Goal: Find contact information: Find contact information

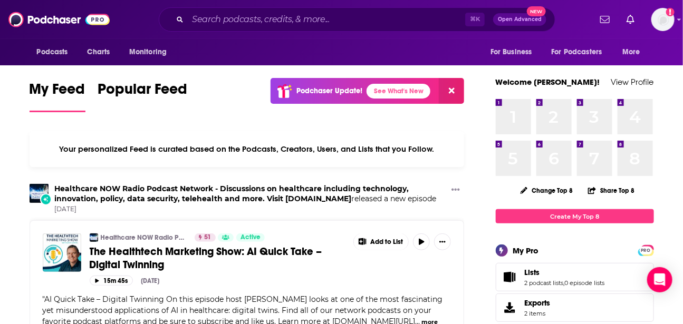
click at [222, 30] on div "⌘ K Open Advanced New" at bounding box center [357, 19] width 397 height 24
click at [234, 27] on input "Search podcasts, credits, & more..." at bounding box center [326, 19] width 277 height 17
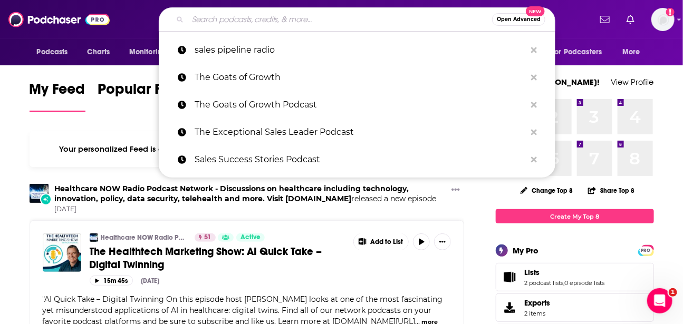
paste input "Marketer’s Alchemy"
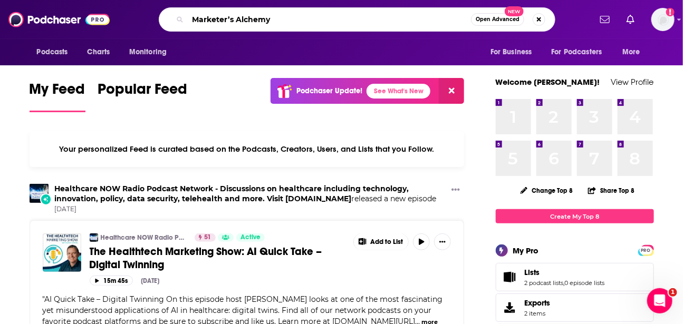
click at [379, 23] on input "Marketer’s Alchemy" at bounding box center [329, 19] width 283 height 17
type input "Marketer’s Alchemy"
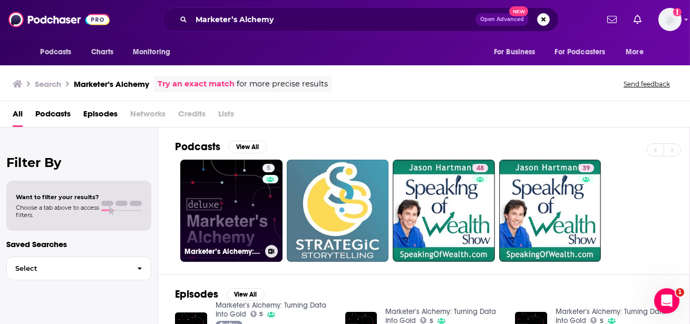
click at [230, 198] on link "5 Marketer’s Alchemy: Turning Data Into Gold" at bounding box center [231, 211] width 102 height 102
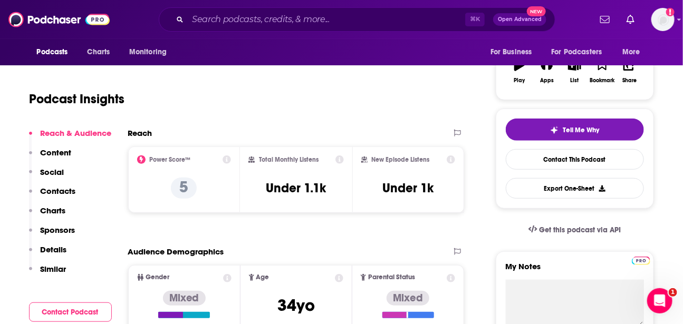
scroll to position [185, 0]
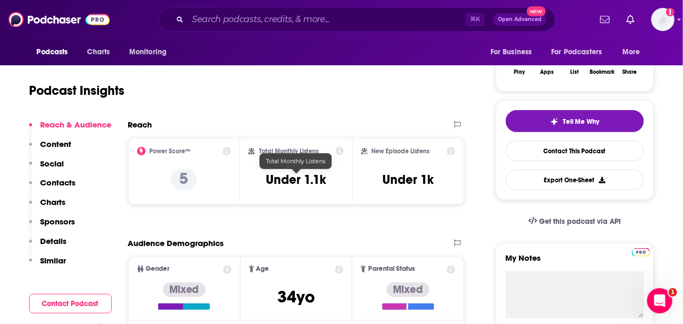
click at [307, 178] on h3 "Under 1.1k" at bounding box center [296, 180] width 60 height 16
copy div "Under 1.1k"
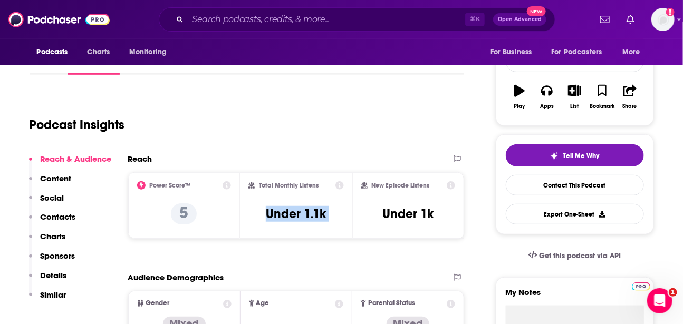
scroll to position [151, 0]
click at [414, 186] on h2 "New Episode Listens" at bounding box center [401, 184] width 58 height 7
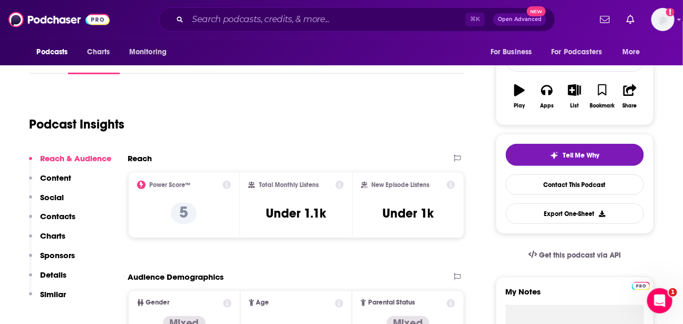
click at [452, 187] on icon at bounding box center [451, 185] width 8 height 8
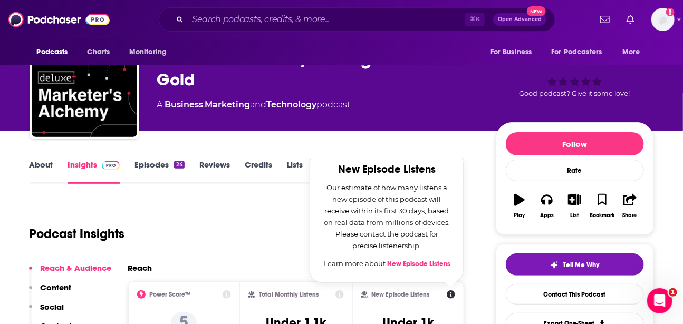
scroll to position [0, 0]
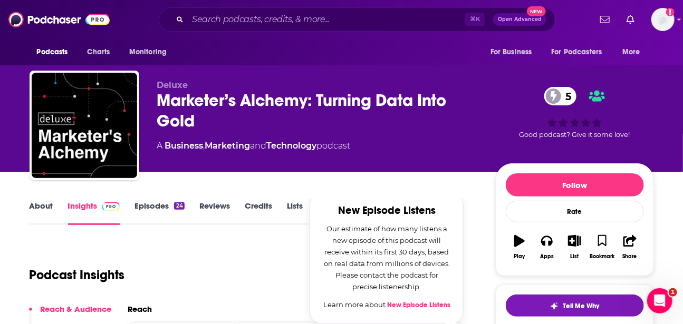
click at [209, 104] on div "Marketer’s Alchemy: Turning Data Into Gold 5" at bounding box center [318, 110] width 322 height 41
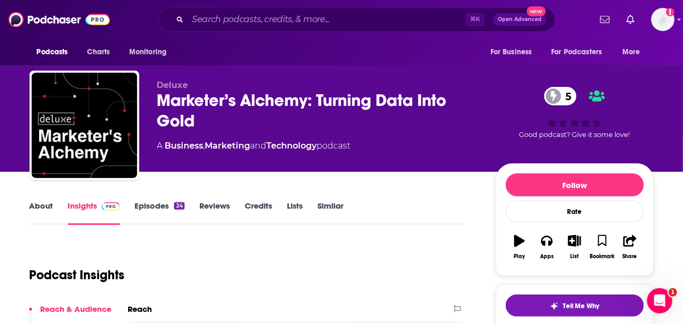
click at [209, 104] on div "Marketer’s Alchemy: Turning Data Into Gold 5" at bounding box center [318, 110] width 322 height 41
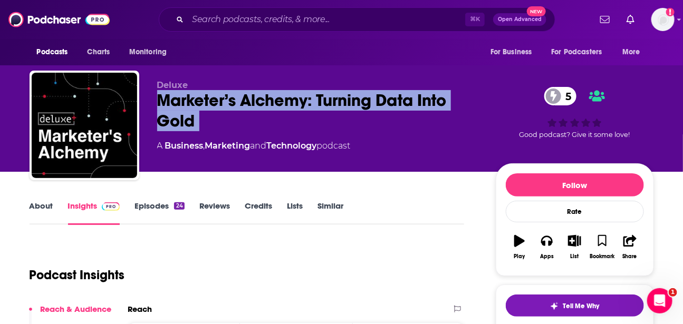
copy div "Marketer’s Alchemy: Turning Data Into Gold 5"
click at [161, 212] on link "Episodes 24" at bounding box center [159, 213] width 50 height 24
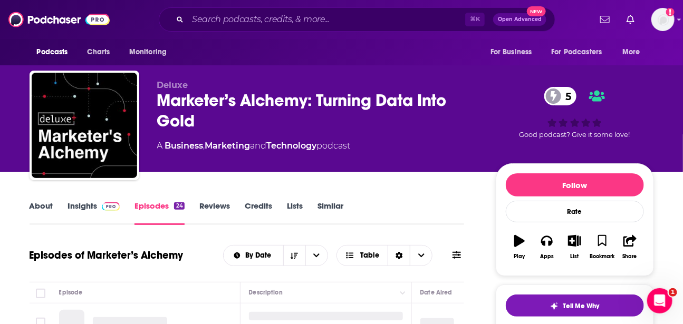
scroll to position [17, 0]
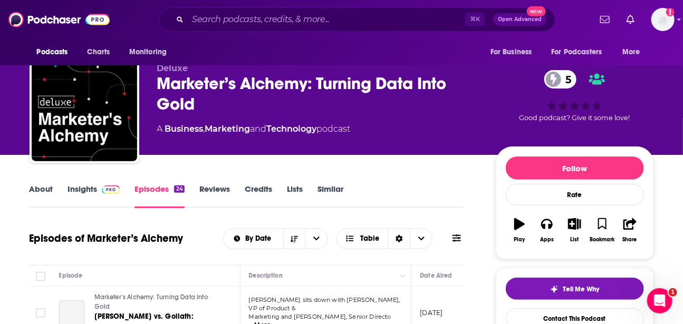
click at [202, 191] on link "Reviews" at bounding box center [214, 196] width 31 height 24
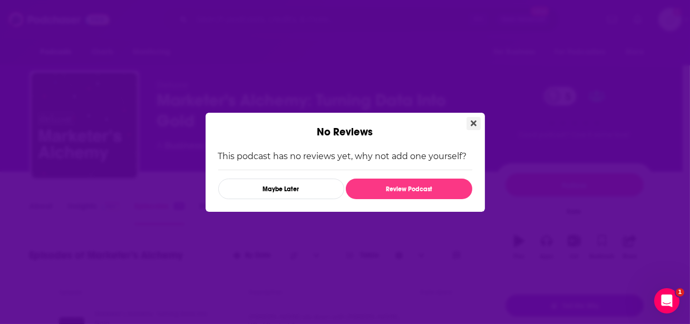
click at [474, 123] on icon "Close" at bounding box center [474, 123] width 6 height 6
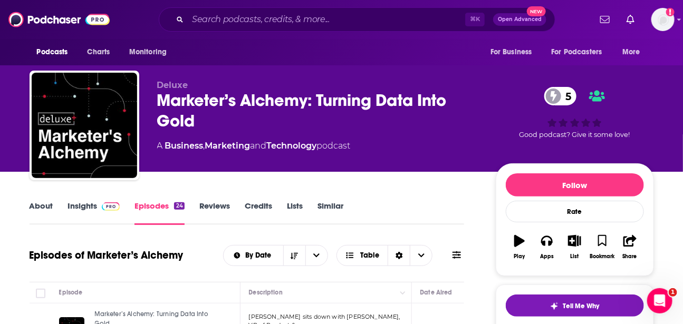
click at [255, 204] on link "Credits" at bounding box center [258, 213] width 27 height 24
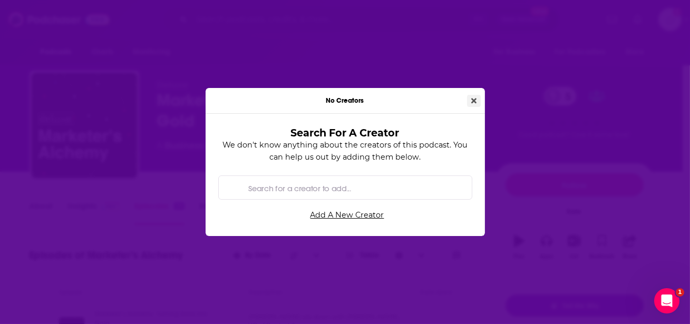
click at [469, 100] on button "Close" at bounding box center [474, 101] width 14 height 12
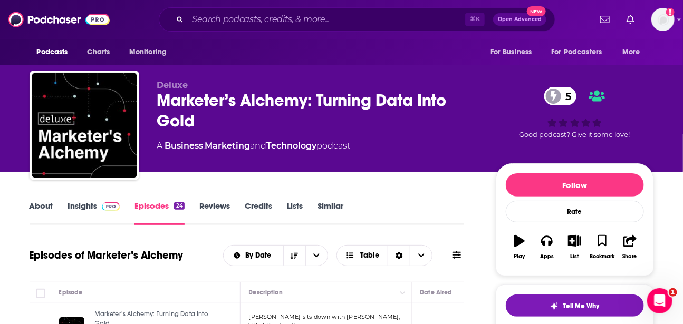
click at [89, 206] on link "Insights" at bounding box center [94, 213] width 52 height 24
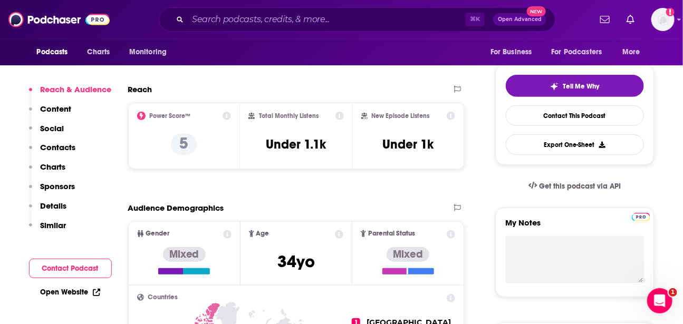
click at [57, 186] on p "Sponsors" at bounding box center [58, 186] width 35 height 10
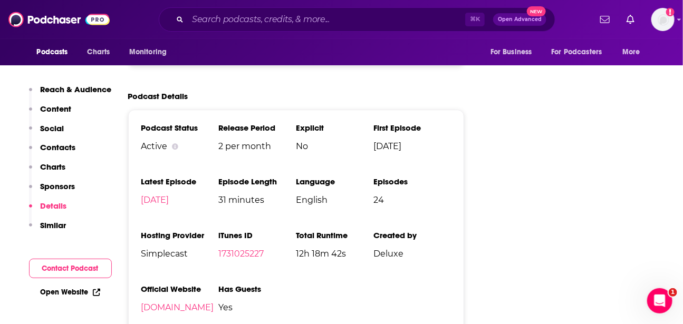
scroll to position [1103, 0]
click at [384, 150] on span "[DATE]" at bounding box center [412, 147] width 78 height 10
click at [400, 206] on span "24" at bounding box center [412, 201] width 78 height 10
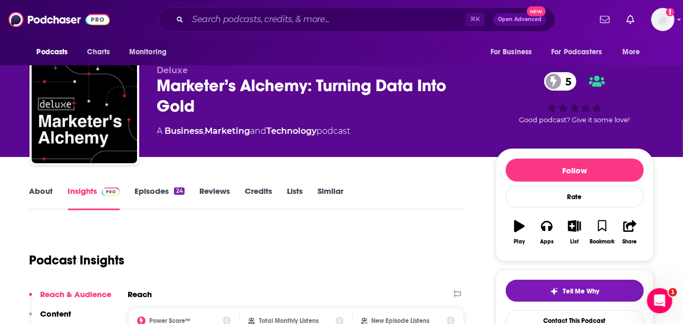
scroll to position [0, 0]
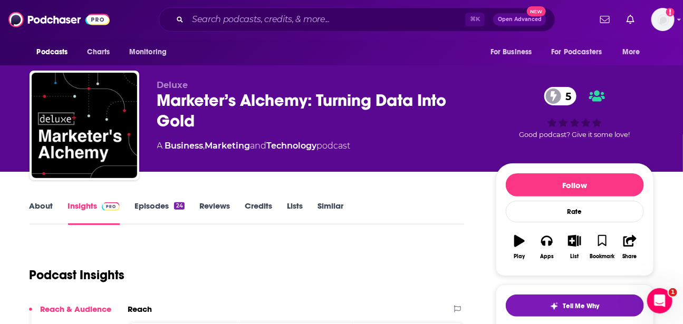
click at [36, 207] on link "About" at bounding box center [42, 213] width 24 height 24
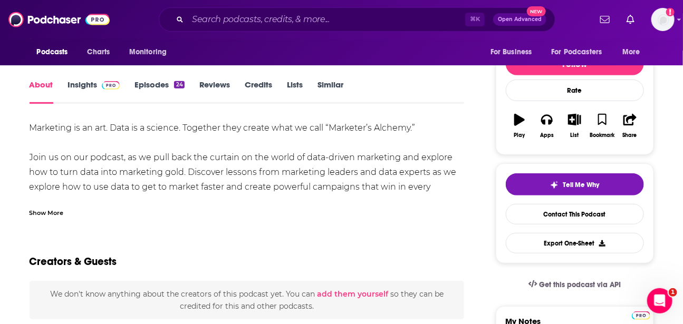
scroll to position [123, 0]
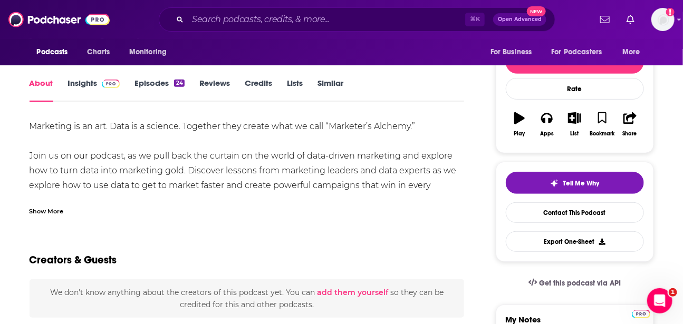
click at [41, 211] on div "Show More" at bounding box center [47, 211] width 34 height 10
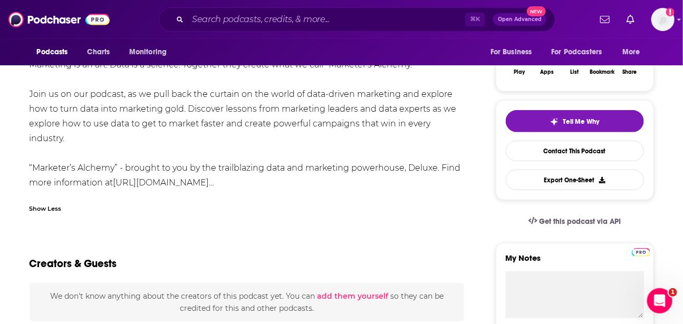
scroll to position [186, 0]
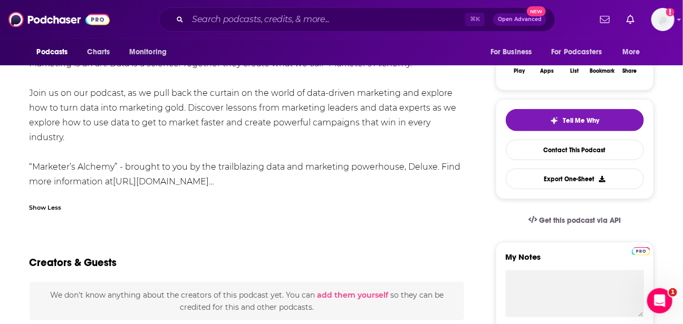
click at [211, 182] on link "[URL][DOMAIN_NAME]…" at bounding box center [163, 182] width 101 height 10
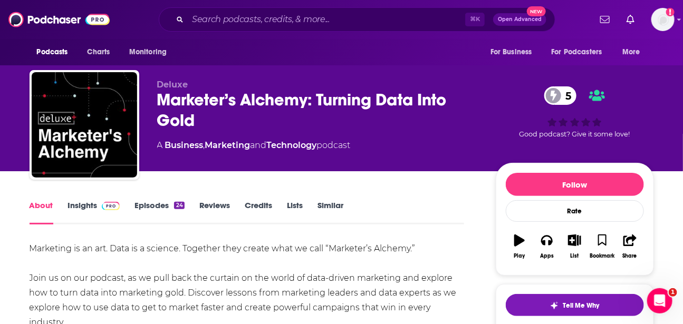
scroll to position [0, 0]
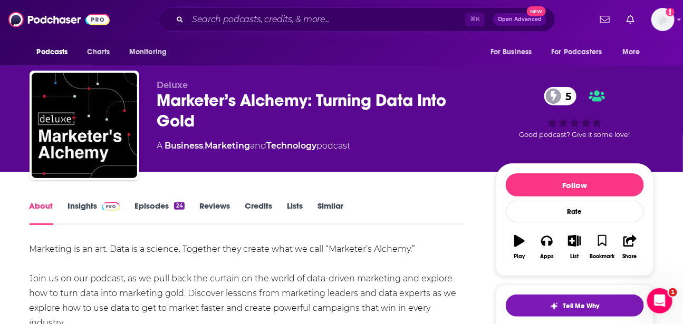
click at [556, 98] on icon at bounding box center [553, 96] width 6 height 10
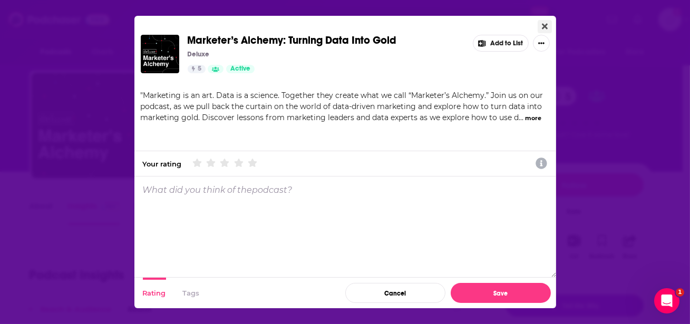
click at [542, 30] on icon "Close" at bounding box center [545, 26] width 6 height 8
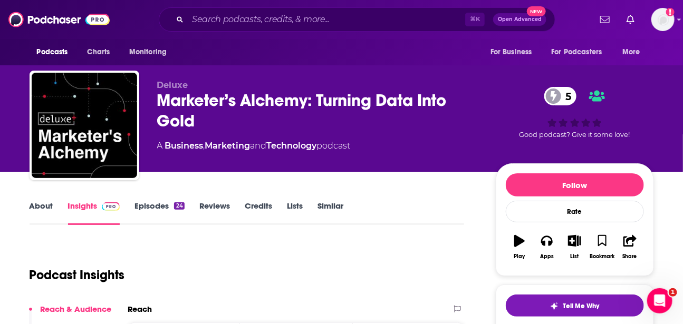
click at [267, 208] on link "Credits" at bounding box center [258, 213] width 27 height 24
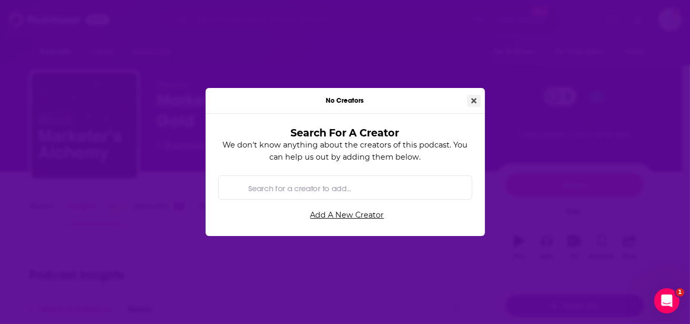
click at [468, 97] on button "Close" at bounding box center [474, 101] width 14 height 12
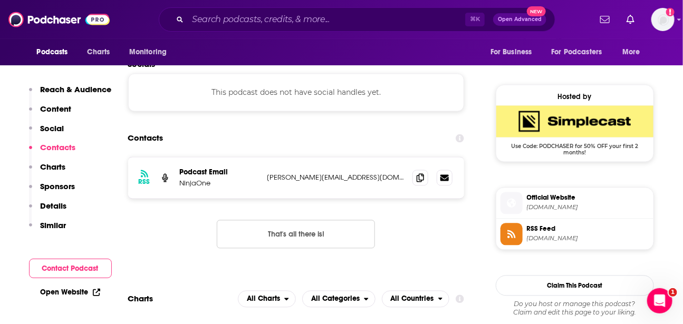
scroll to position [737, 0]
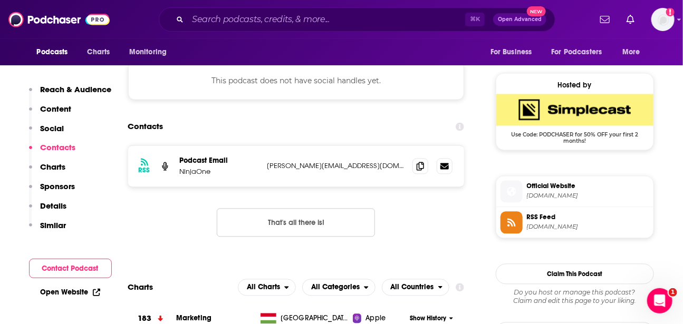
click at [204, 175] on p "NinjaOne" at bounding box center [219, 172] width 79 height 9
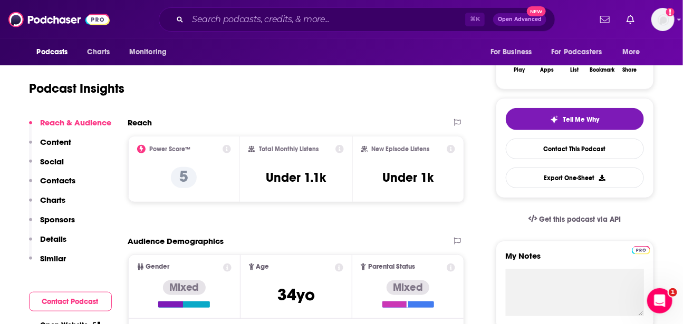
scroll to position [188, 0]
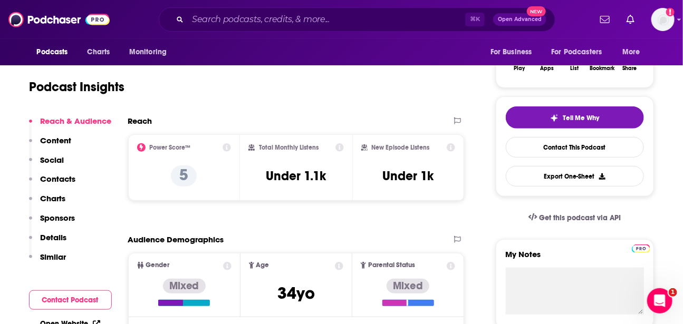
click at [57, 235] on p "Details" at bounding box center [54, 238] width 26 height 10
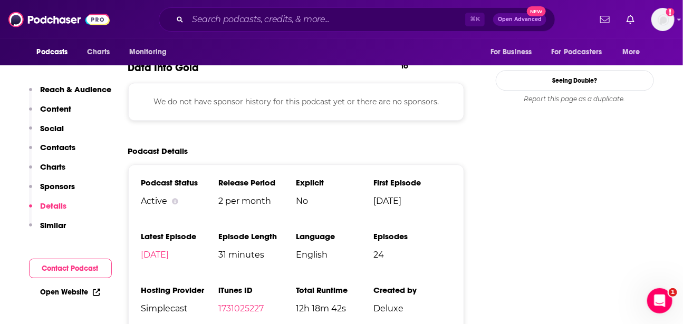
scroll to position [1049, 0]
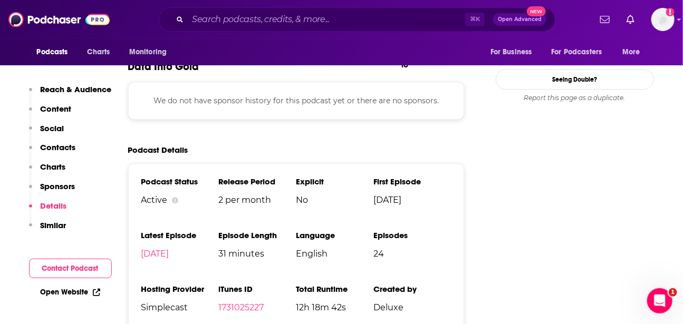
click at [72, 267] on button "Contact Podcast" at bounding box center [70, 269] width 83 height 20
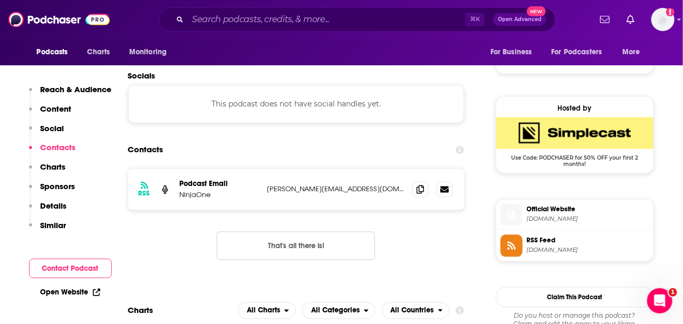
scroll to position [708, 0]
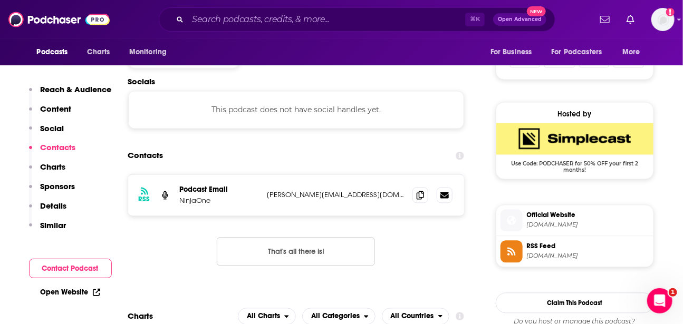
click at [239, 185] on div "RSS Podcast Email NinjaOne [PERSON_NAME][EMAIL_ADDRESS][DOMAIN_NAME] [PERSON_NA…" at bounding box center [296, 195] width 336 height 41
click at [418, 196] on icon at bounding box center [420, 195] width 7 height 8
click at [320, 195] on p "[PERSON_NAME][EMAIL_ADDRESS][DOMAIN_NAME]" at bounding box center [335, 195] width 137 height 9
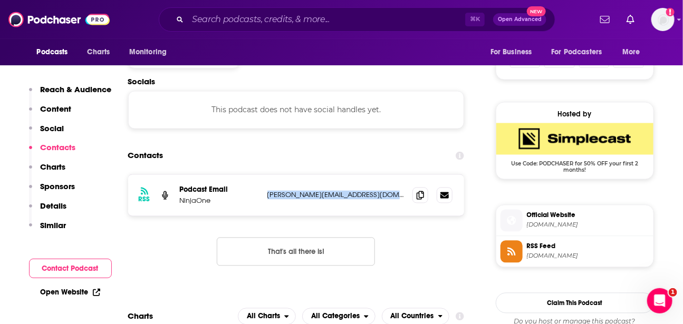
copy div "[PERSON_NAME][EMAIL_ADDRESS][DOMAIN_NAME] [PERSON_NAME][EMAIL_ADDRESS][DOMAIN_N…"
click at [57, 201] on p "Details" at bounding box center [54, 206] width 26 height 10
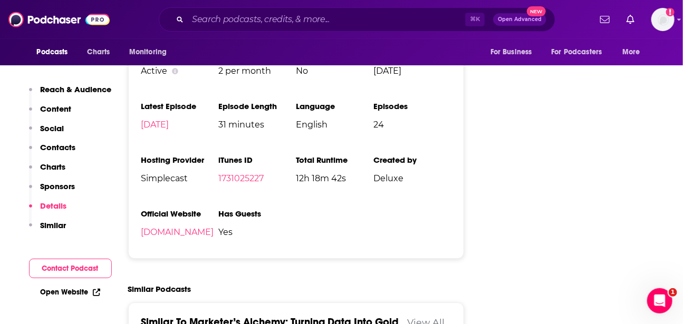
scroll to position [1184, 0]
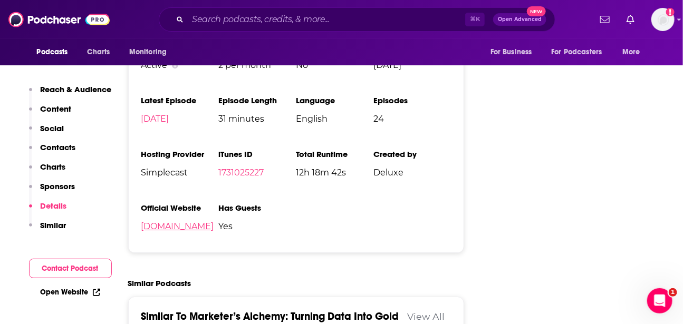
click at [197, 231] on link "[DOMAIN_NAME]" at bounding box center [177, 226] width 73 height 10
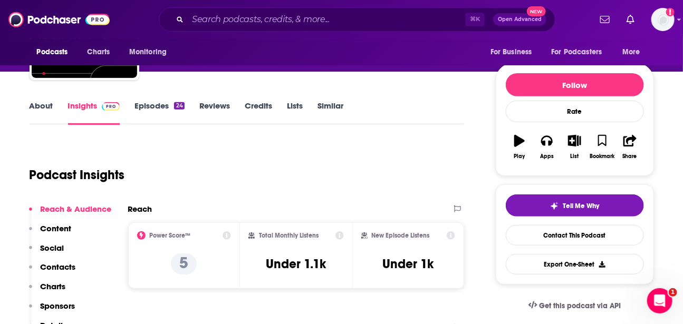
scroll to position [45, 0]
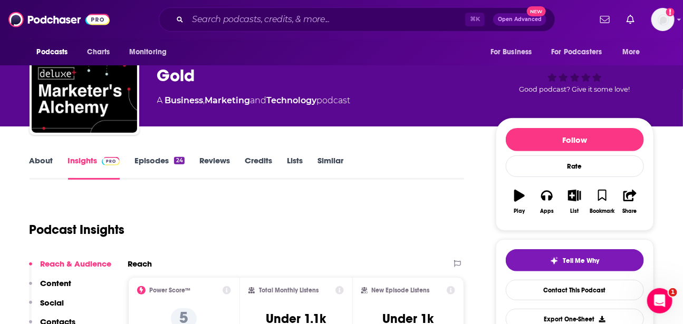
click at [46, 160] on link "About" at bounding box center [42, 168] width 24 height 24
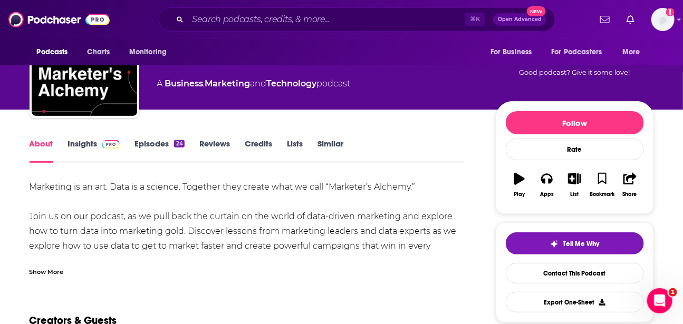
scroll to position [97, 0]
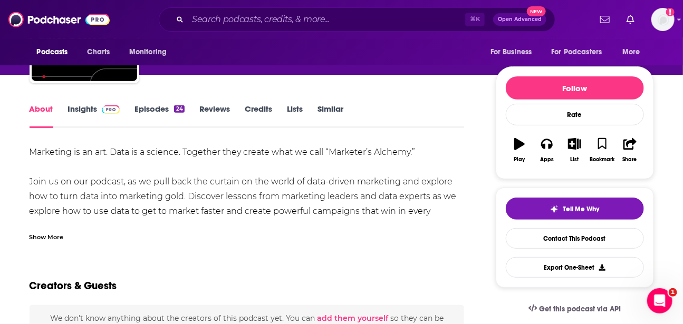
click at [160, 158] on div "Marketing is an art. Data is a science. Together they create what we call “Mark…" at bounding box center [247, 211] width 435 height 133
click at [51, 236] on div "Show More" at bounding box center [47, 236] width 34 height 10
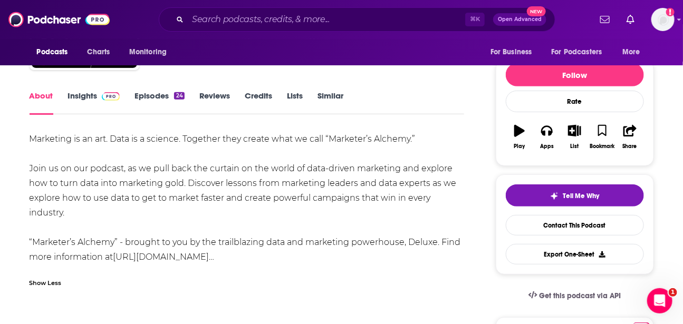
scroll to position [110, 0]
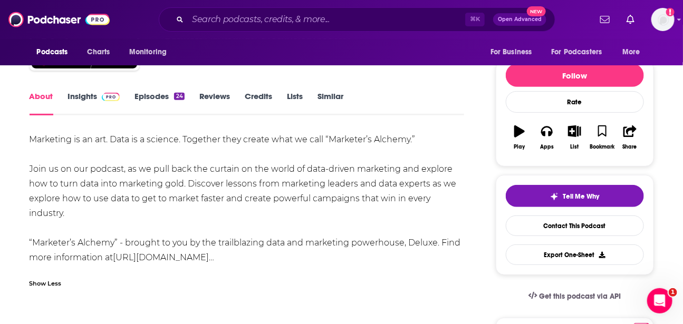
click at [163, 138] on div "Marketing is an art. Data is a science. Together they create what we call “Mark…" at bounding box center [247, 198] width 435 height 133
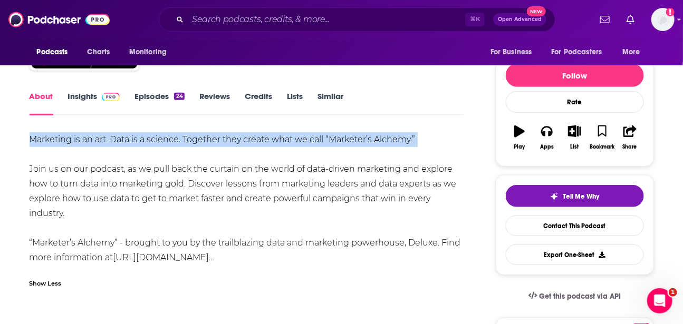
click at [163, 138] on div "Marketing is an art. Data is a science. Together they create what we call “Mark…" at bounding box center [247, 198] width 435 height 133
copy div "Marketing is an art. Data is a science. Together they create what we call “Mark…"
click at [322, 206] on div "Marketing is an art. Data is a science. Together they create what we call “Mark…" at bounding box center [247, 198] width 435 height 133
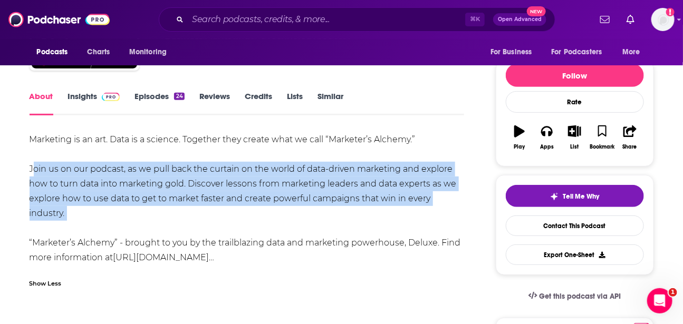
click at [322, 206] on div "Marketing is an art. Data is a science. Together they create what we call “Mark…" at bounding box center [247, 198] width 435 height 133
copy div "Join us on our podcast, as we pull back the curtain on the world of data-driven…"
click at [376, 252] on div "Marketing is an art. Data is a science. Together they create what we call “Mark…" at bounding box center [247, 198] width 435 height 133
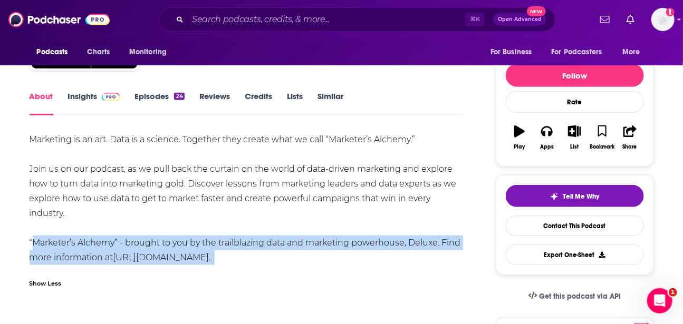
copy div "“Marketer’s Alchemy” - brought to you by the trailblazing data and marketing po…"
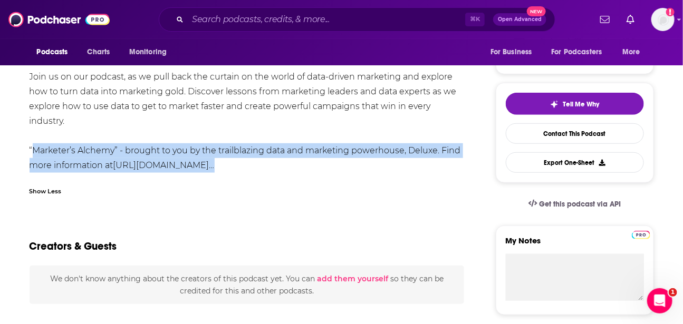
scroll to position [0, 0]
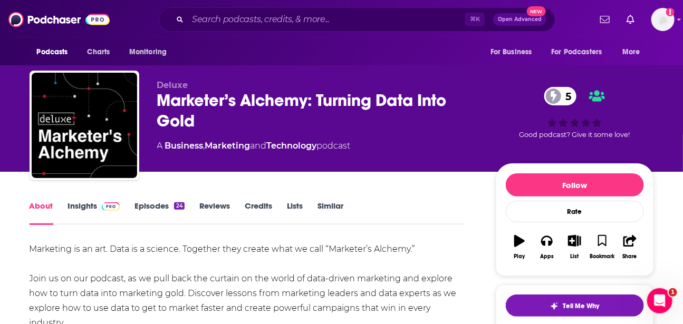
click at [92, 201] on link "Insights" at bounding box center [94, 213] width 52 height 24
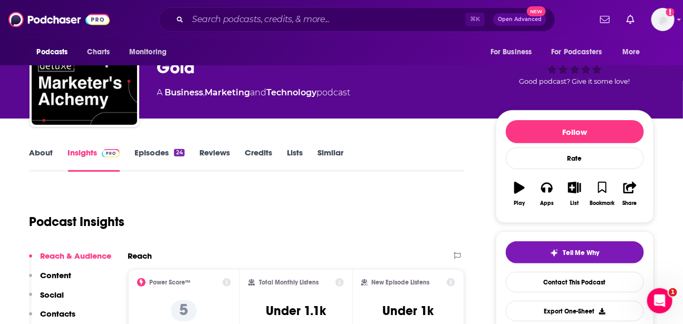
scroll to position [37, 0]
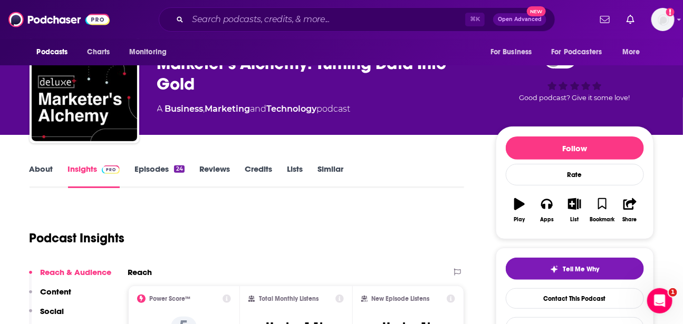
click at [156, 168] on link "Episodes 24" at bounding box center [159, 176] width 50 height 24
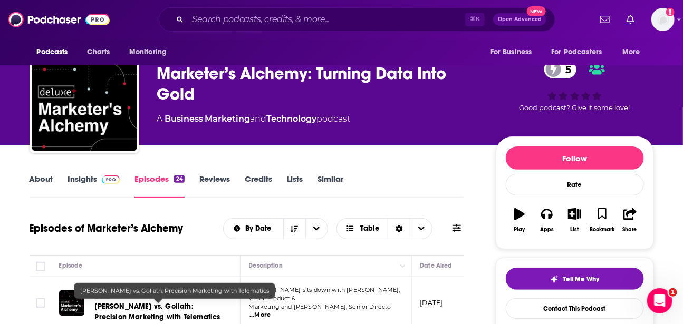
scroll to position [12, 0]
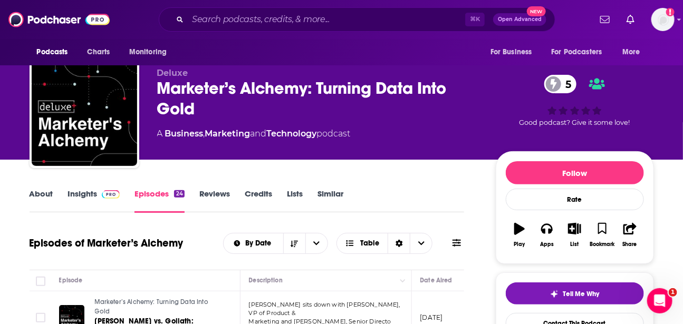
click at [110, 189] on span at bounding box center [111, 194] width 18 height 10
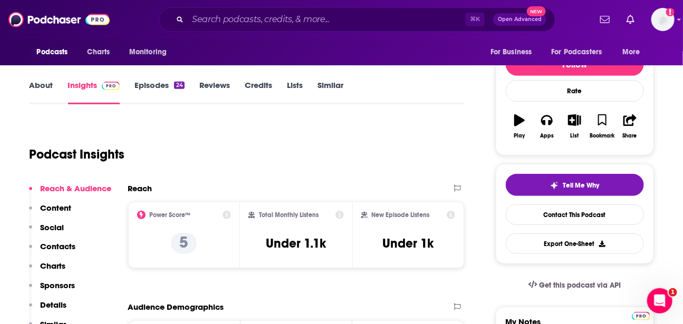
scroll to position [181, 0]
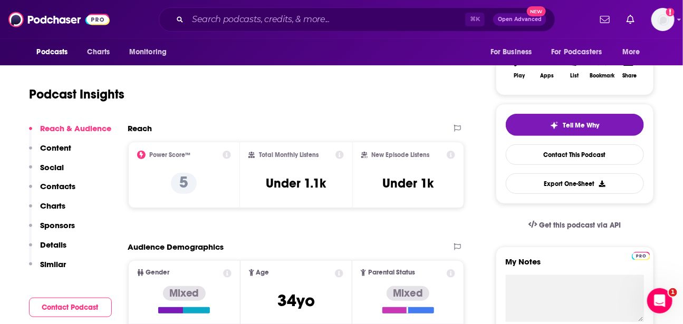
click at [59, 240] on p "Details" at bounding box center [54, 245] width 26 height 10
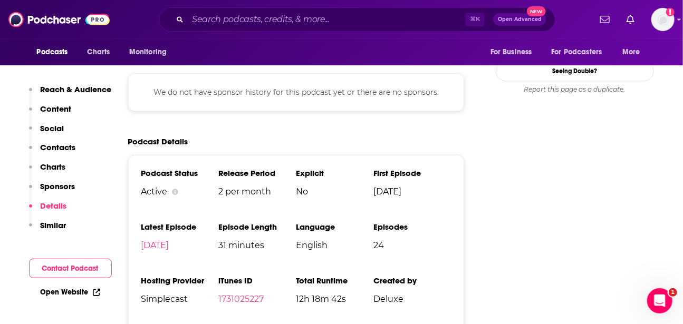
click at [63, 187] on p "Sponsors" at bounding box center [58, 186] width 35 height 10
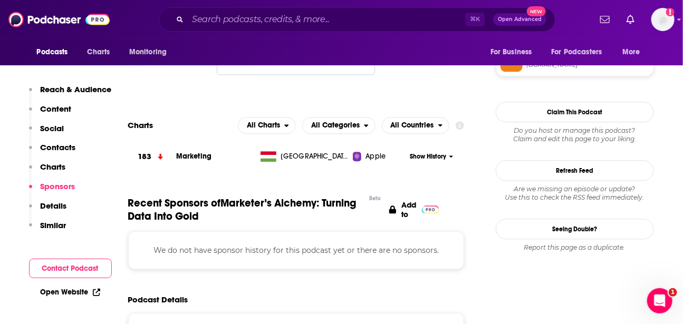
scroll to position [880, 0]
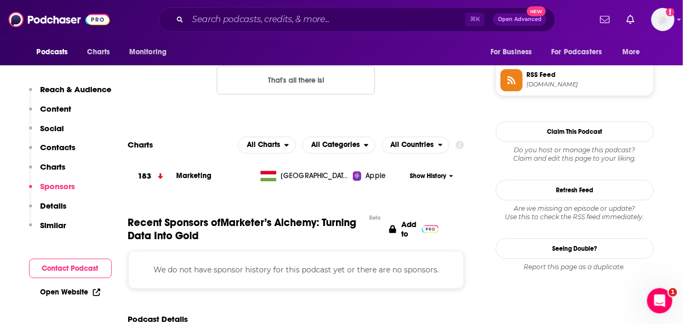
click at [45, 164] on p "Charts" at bounding box center [53, 167] width 25 height 10
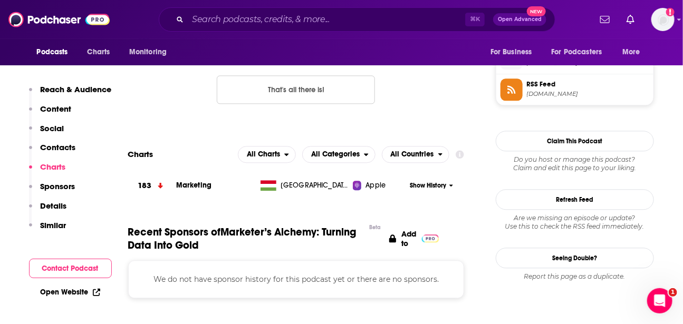
click at [51, 187] on p "Sponsors" at bounding box center [58, 186] width 35 height 10
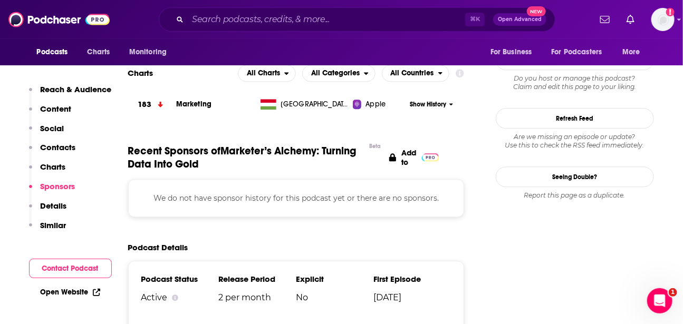
click at [51, 165] on p "Charts" at bounding box center [53, 167] width 25 height 10
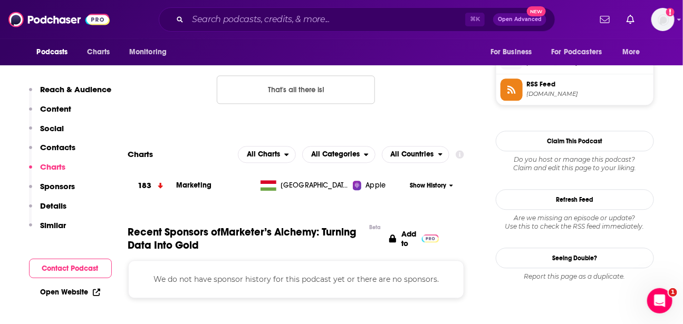
click at [51, 149] on p "Contacts" at bounding box center [58, 147] width 35 height 10
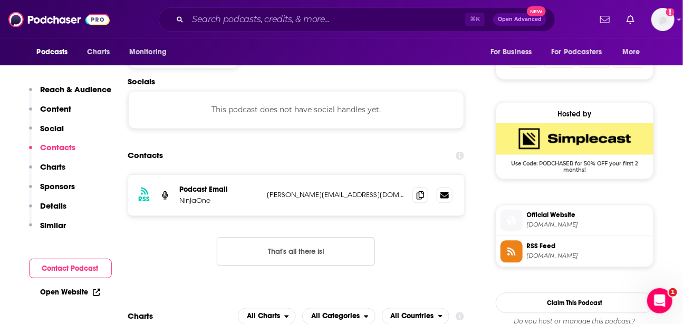
click at [47, 126] on p "Social" at bounding box center [53, 128] width 24 height 10
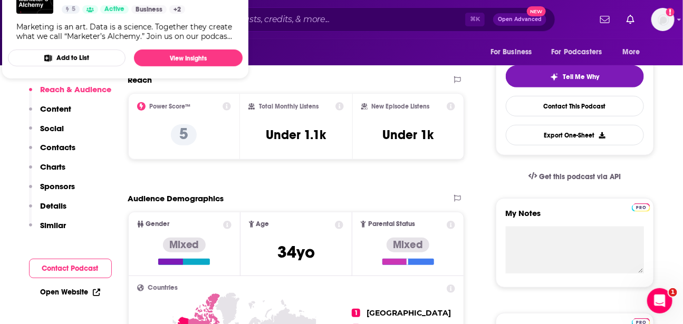
scroll to position [237, 0]
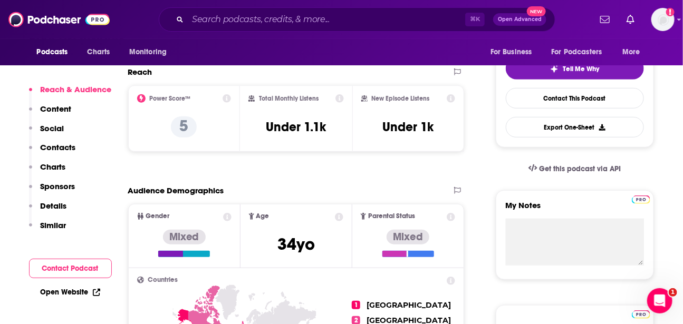
click at [55, 132] on p "Social" at bounding box center [53, 128] width 24 height 10
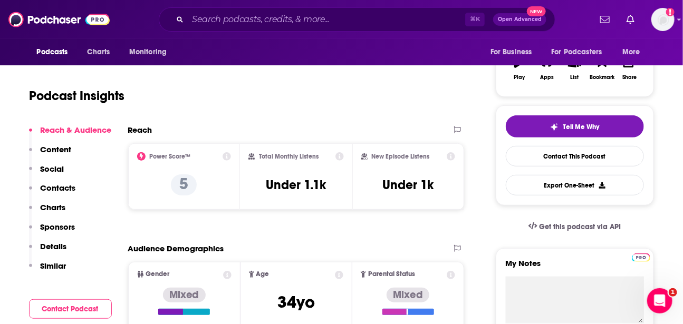
scroll to position [183, 0]
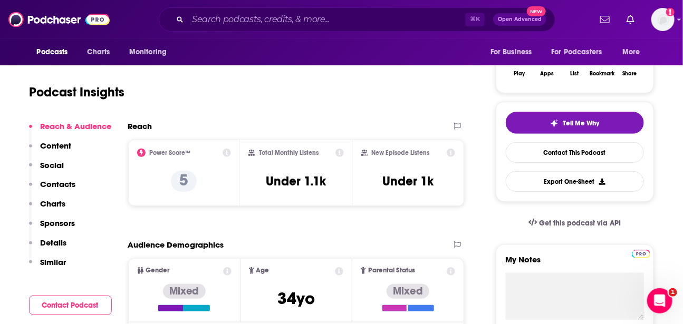
click at [58, 147] on p "Content" at bounding box center [56, 146] width 31 height 10
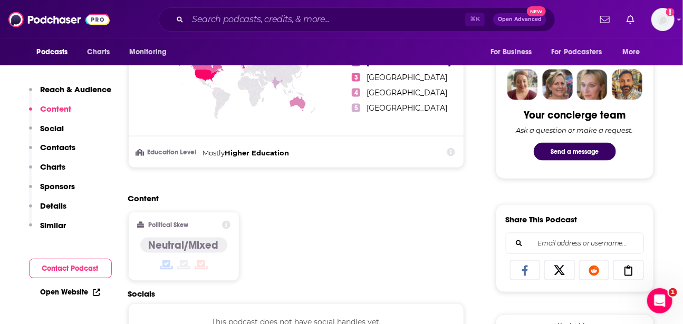
scroll to position [543, 0]
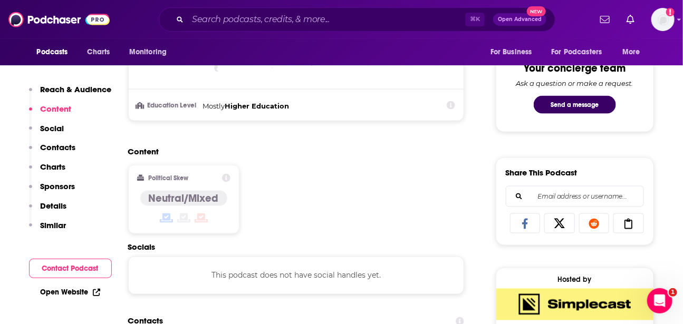
click at [80, 93] on p "Reach & Audience" at bounding box center [76, 89] width 71 height 10
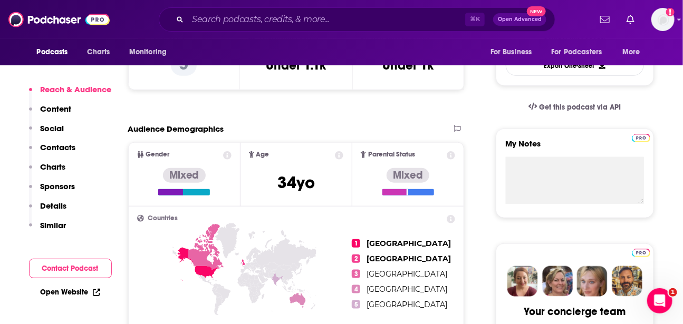
scroll to position [369, 0]
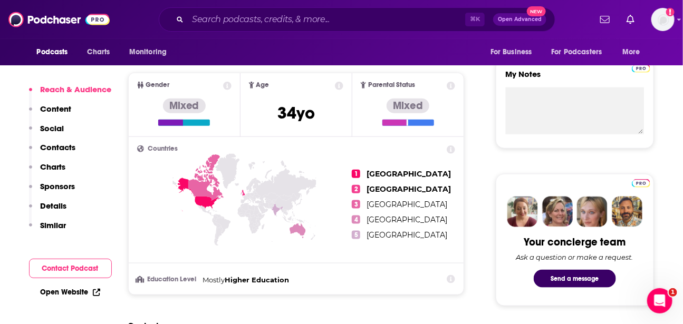
click at [44, 206] on p "Details" at bounding box center [54, 206] width 26 height 10
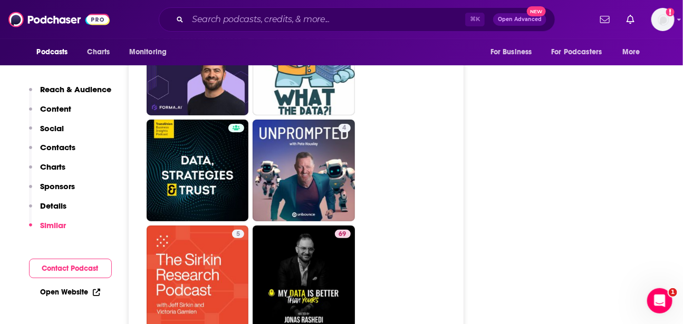
scroll to position [1507, 0]
click at [71, 295] on link "Open Website" at bounding box center [71, 292] width 60 height 9
click at [71, 263] on button "Contact Podcast" at bounding box center [70, 269] width 83 height 20
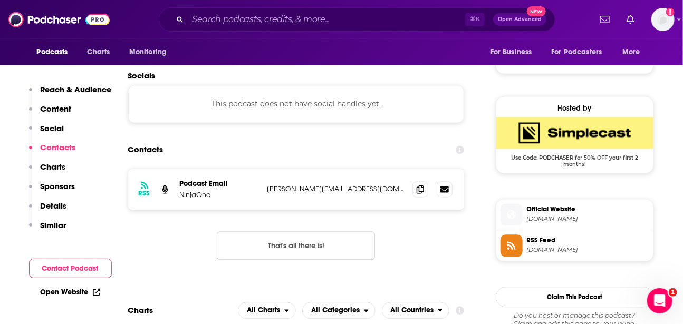
scroll to position [708, 0]
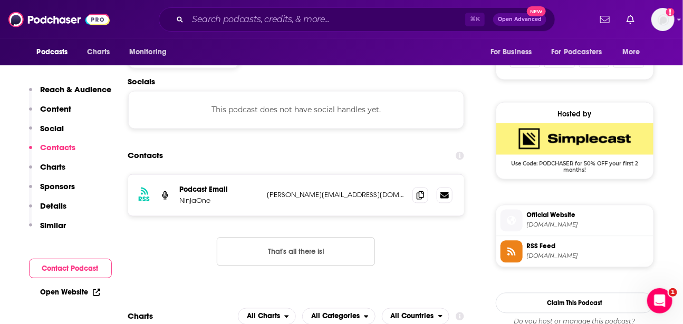
click at [53, 169] on p "Charts" at bounding box center [53, 167] width 25 height 10
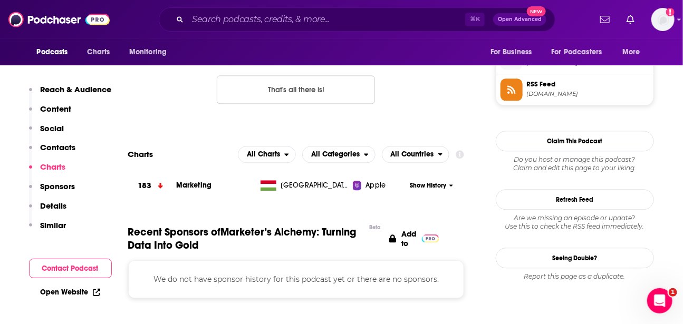
click at [60, 186] on p "Sponsors" at bounding box center [58, 186] width 35 height 10
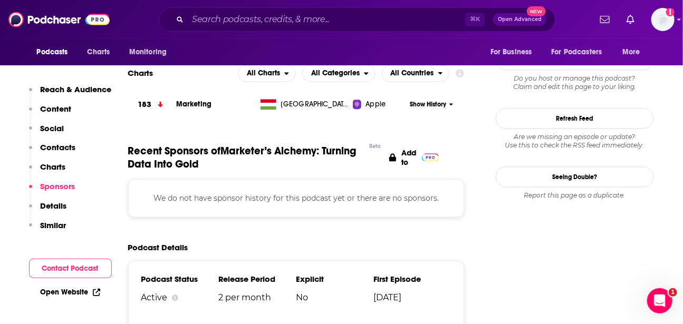
click at [60, 201] on p "Details" at bounding box center [54, 206] width 26 height 10
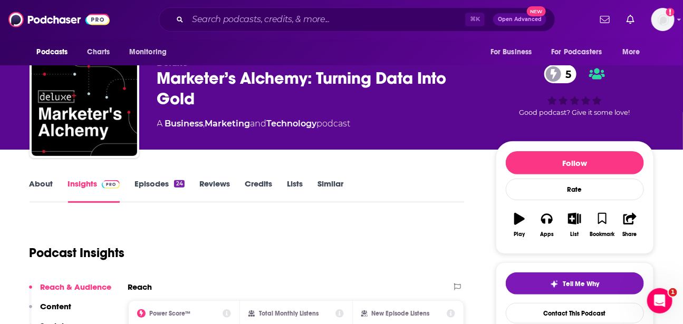
scroll to position [16, 0]
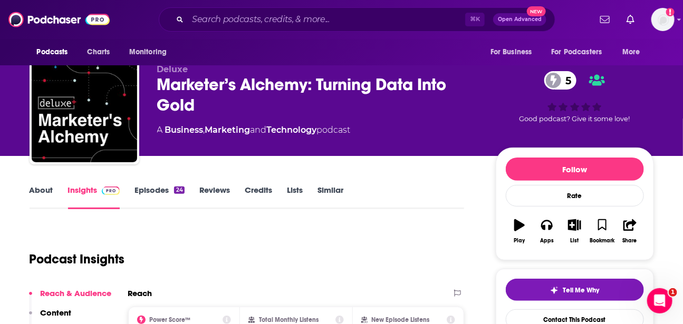
click at [48, 185] on link "About" at bounding box center [42, 197] width 24 height 24
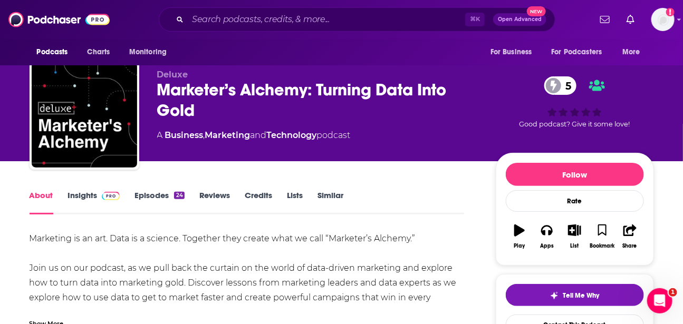
scroll to position [55, 0]
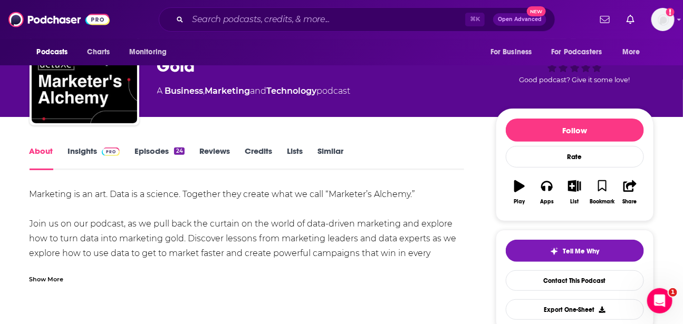
click at [246, 151] on link "Credits" at bounding box center [258, 158] width 27 height 24
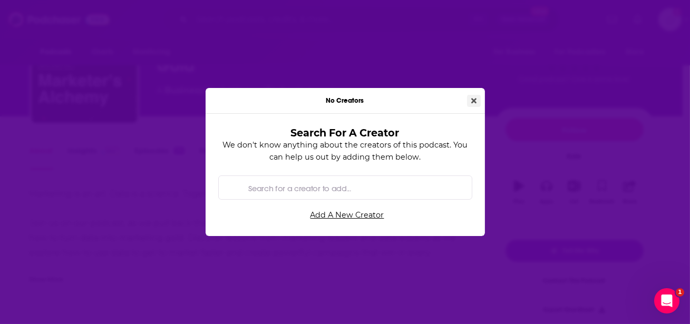
click at [475, 98] on icon "Close" at bounding box center [473, 100] width 5 height 7
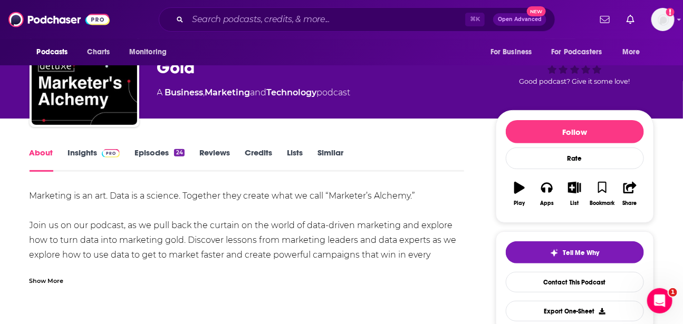
scroll to position [53, 0]
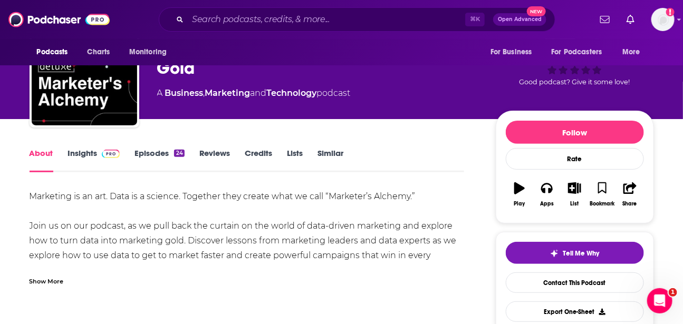
click at [206, 150] on link "Reviews" at bounding box center [214, 160] width 31 height 24
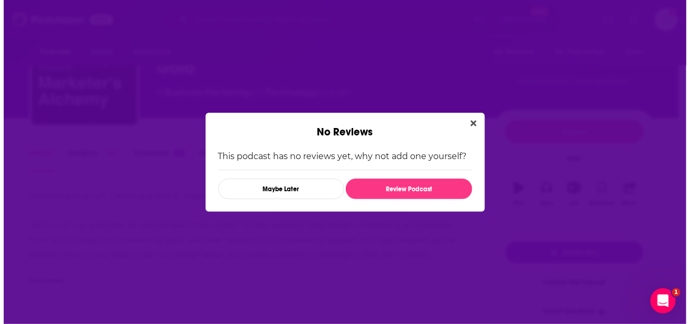
scroll to position [0, 0]
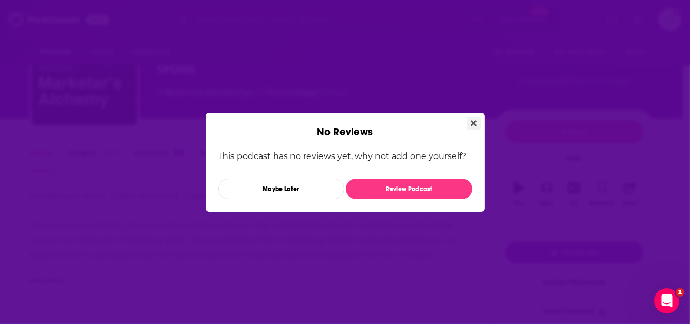
click at [471, 124] on icon "Close" at bounding box center [474, 123] width 6 height 6
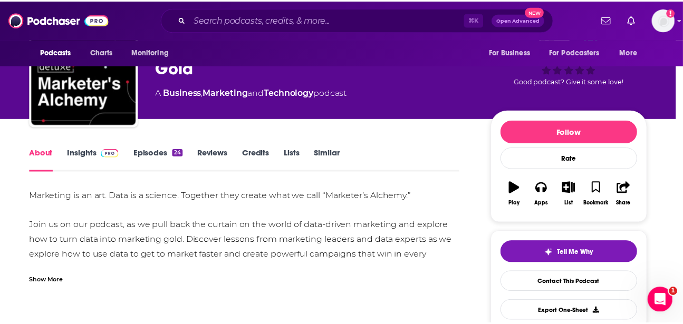
scroll to position [53, 0]
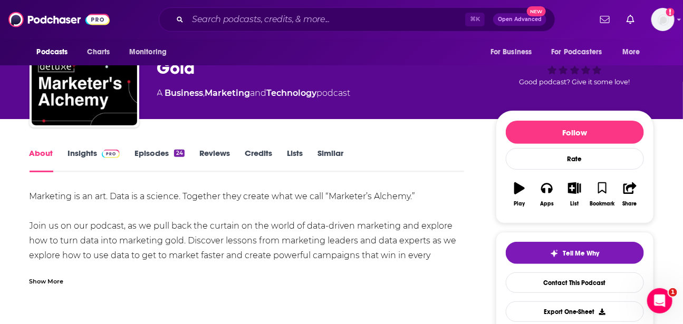
click at [300, 154] on link "Lists" at bounding box center [295, 160] width 16 height 24
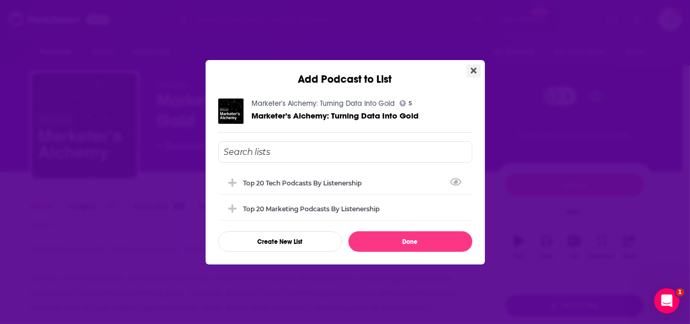
click at [472, 71] on icon "Close" at bounding box center [474, 70] width 6 height 6
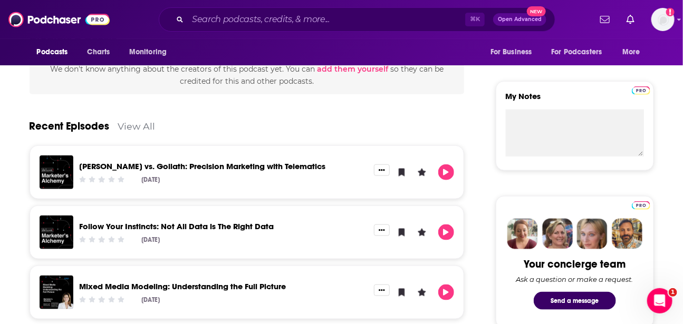
scroll to position [389, 0]
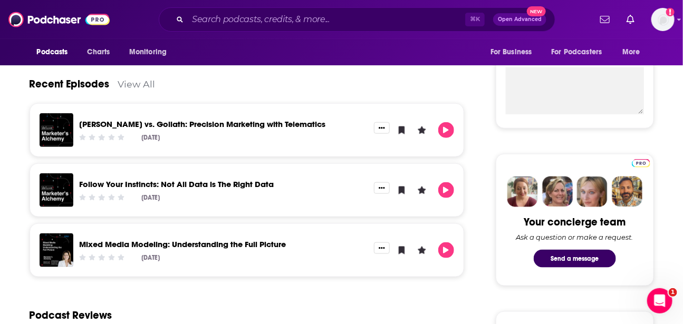
click at [144, 86] on link "View All" at bounding box center [136, 84] width 37 height 11
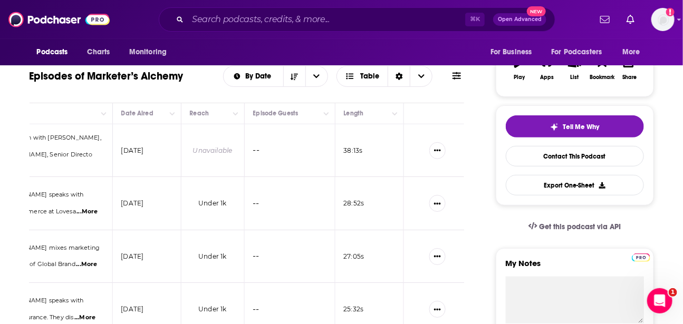
scroll to position [178, 0]
